Goal: Transaction & Acquisition: Obtain resource

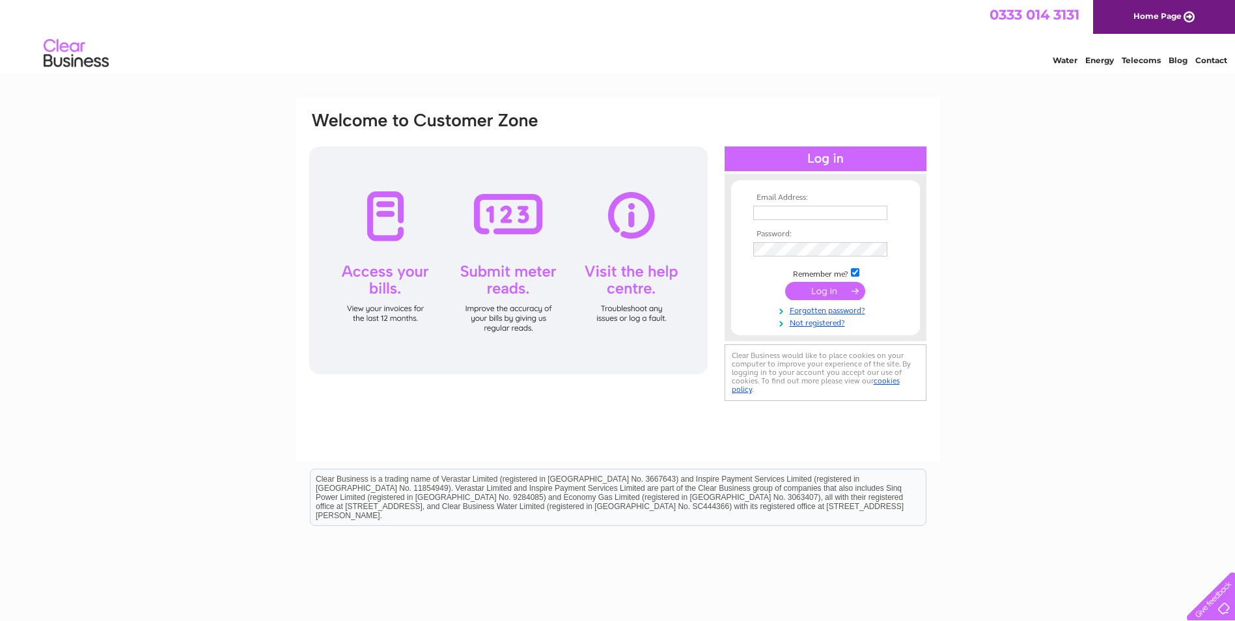
type input "[PERSON_NAME][DOMAIN_NAME][EMAIL_ADDRESS][PERSON_NAME][DOMAIN_NAME]"
click at [823, 289] on input "submit" at bounding box center [825, 291] width 80 height 18
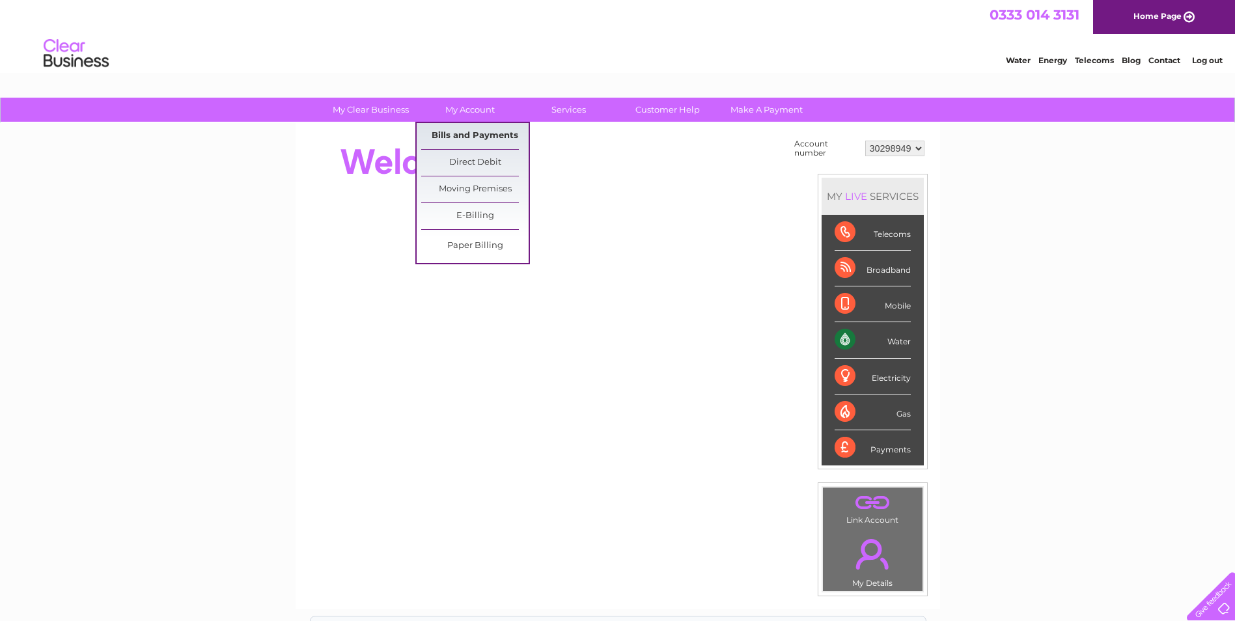
click at [481, 131] on link "Bills and Payments" at bounding box center [474, 136] width 107 height 26
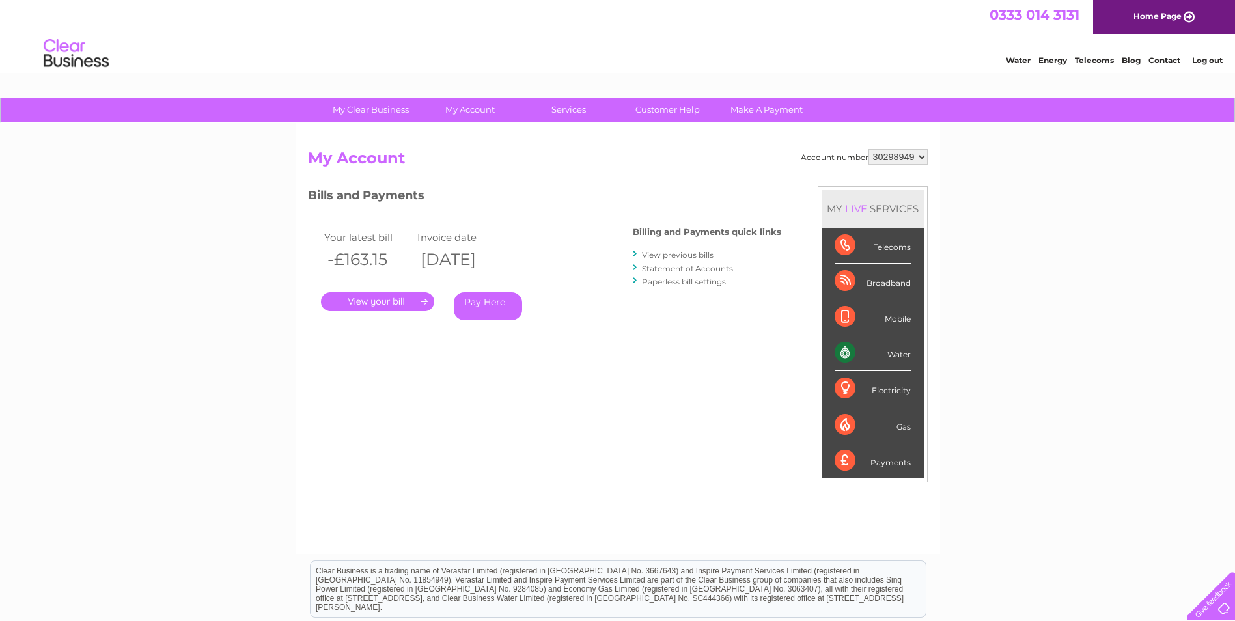
click at [641, 251] on li "View previous bills" at bounding box center [707, 254] width 148 height 13
click at [654, 253] on link "View previous bills" at bounding box center [678, 255] width 72 height 10
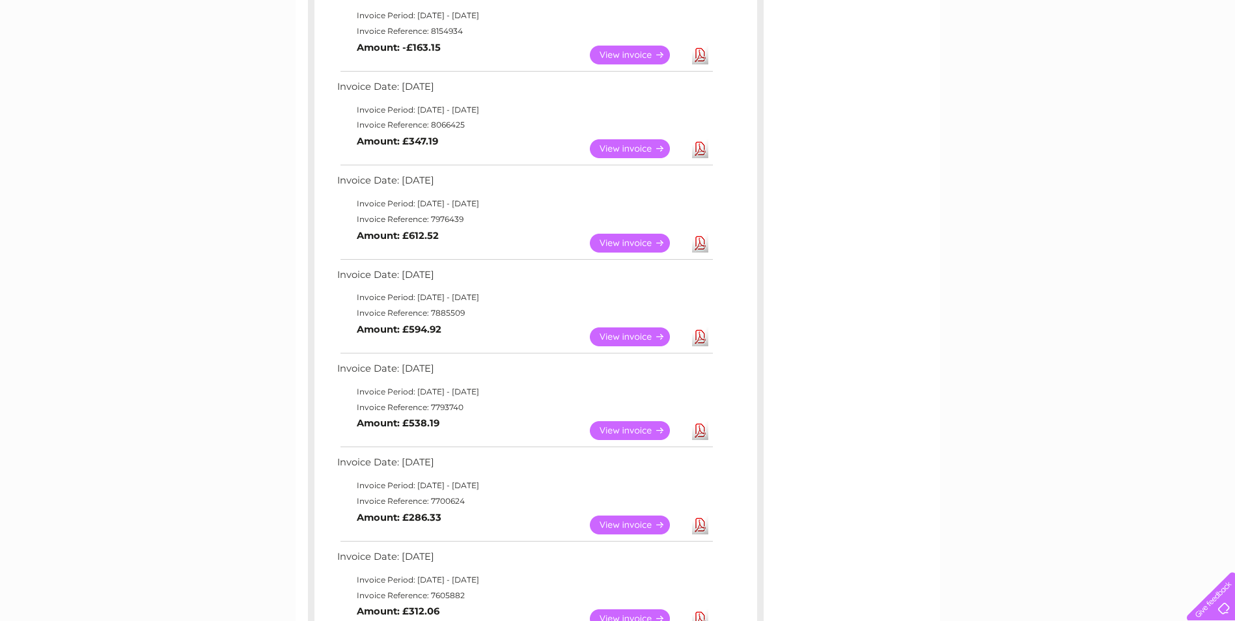
scroll to position [65, 0]
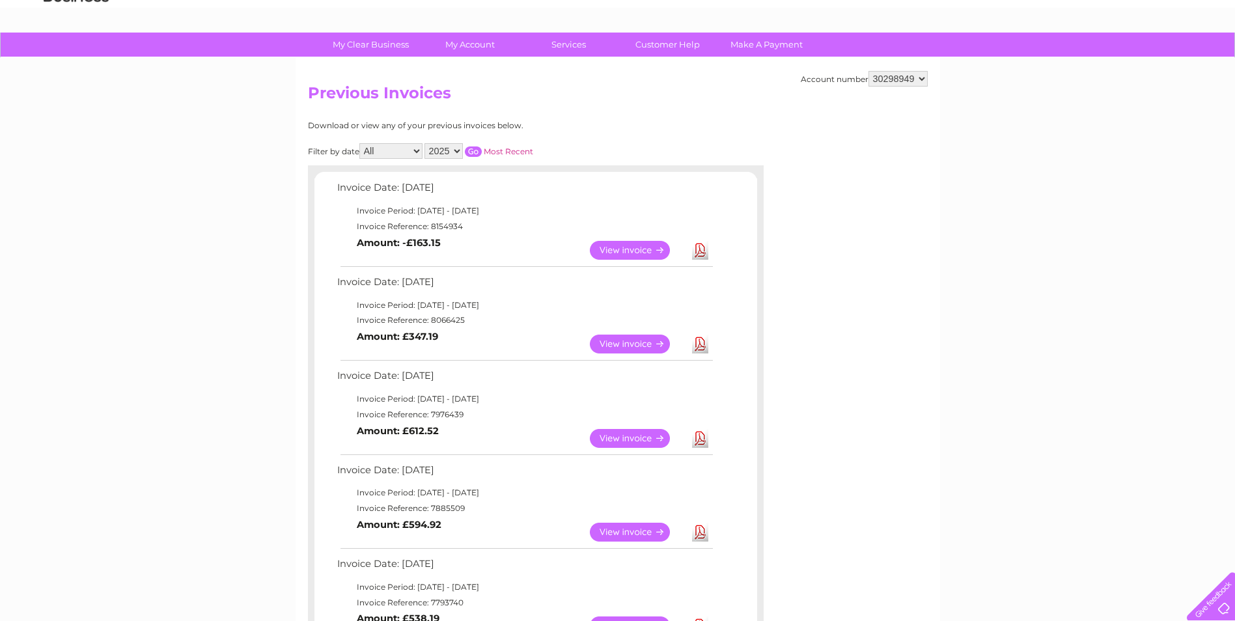
click at [656, 346] on link "View" at bounding box center [638, 344] width 96 height 19
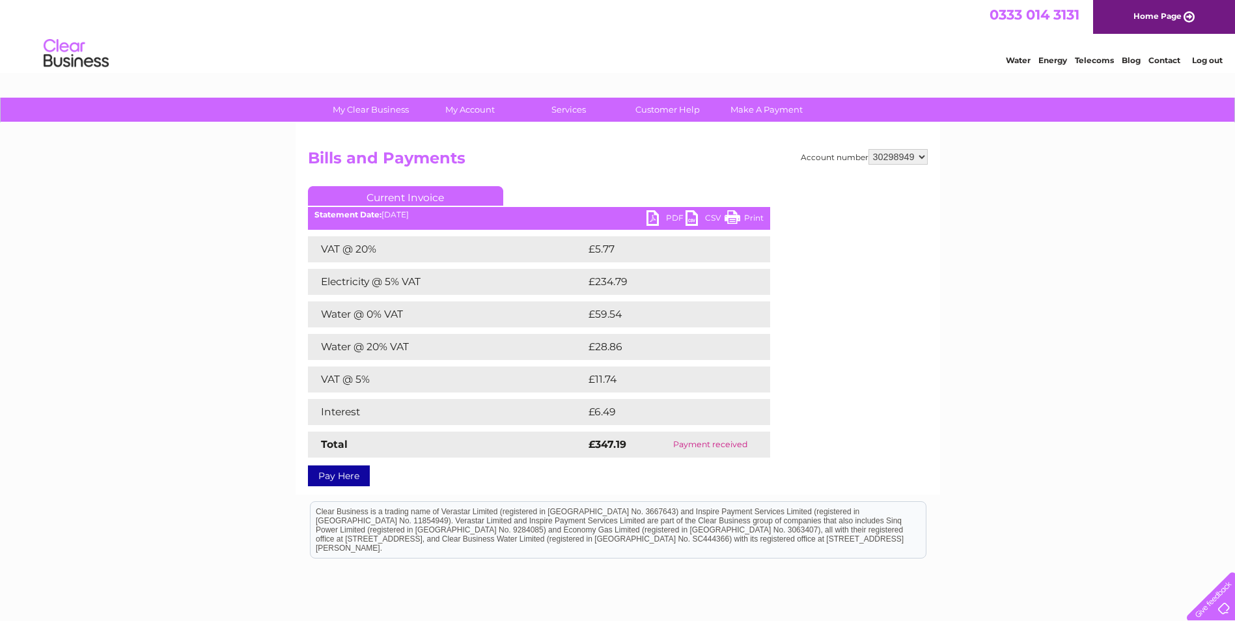
click at [662, 220] on link "PDF" at bounding box center [665, 219] width 39 height 19
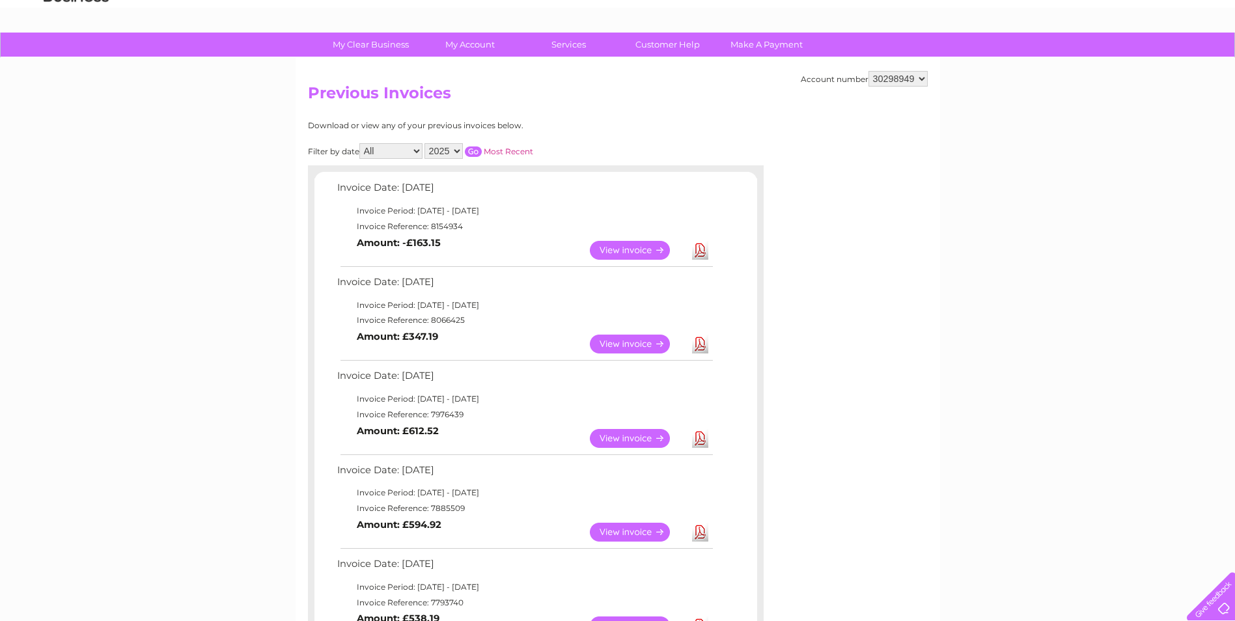
click at [631, 441] on link "View" at bounding box center [638, 438] width 96 height 19
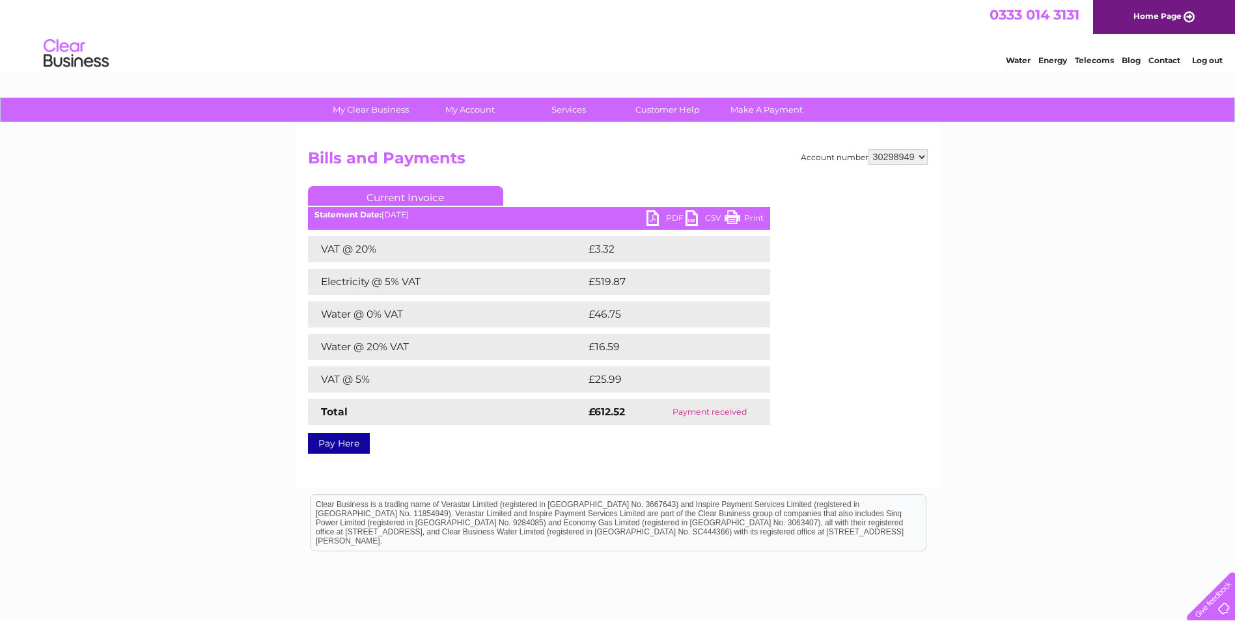
click at [661, 217] on link "PDF" at bounding box center [665, 219] width 39 height 19
click at [663, 217] on link "PDF" at bounding box center [665, 219] width 39 height 19
